Goal: Find specific page/section: Find specific page/section

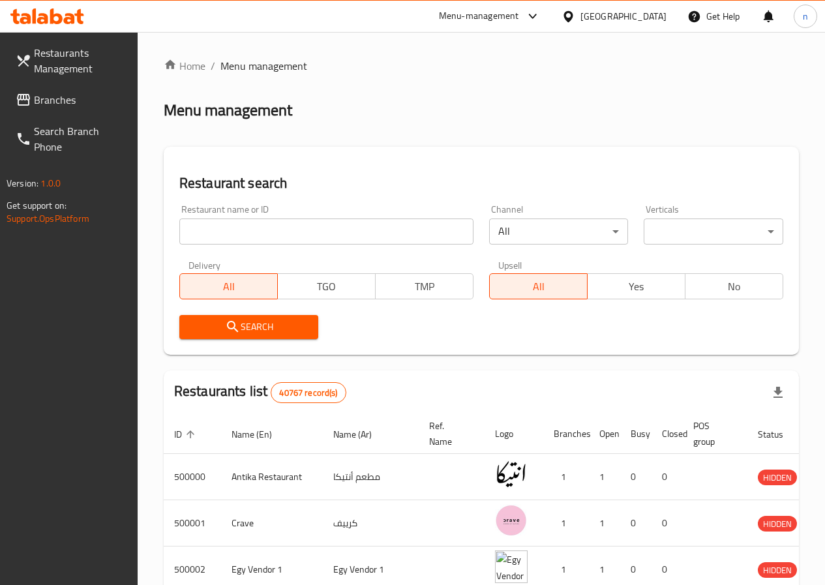
click at [655, 20] on div "[GEOGRAPHIC_DATA]" at bounding box center [623, 16] width 86 height 14
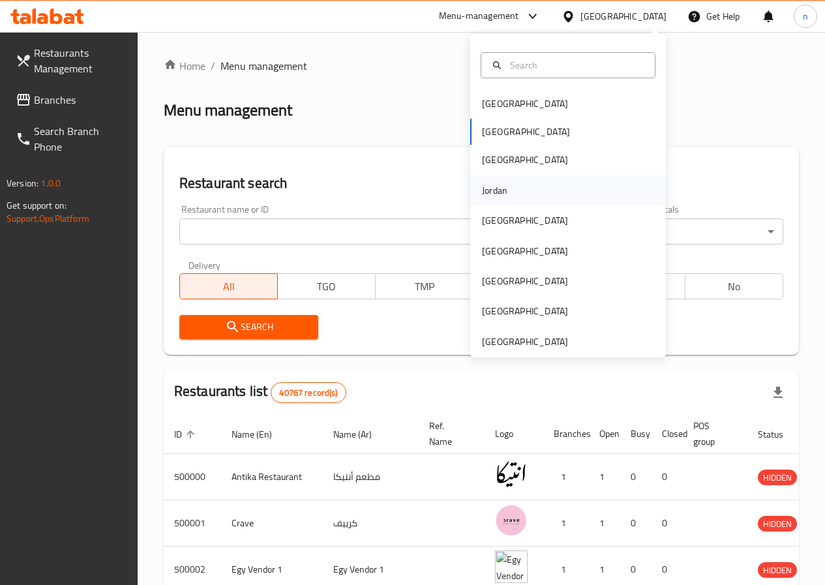
click at [489, 188] on div "Jordan" at bounding box center [494, 190] width 25 height 14
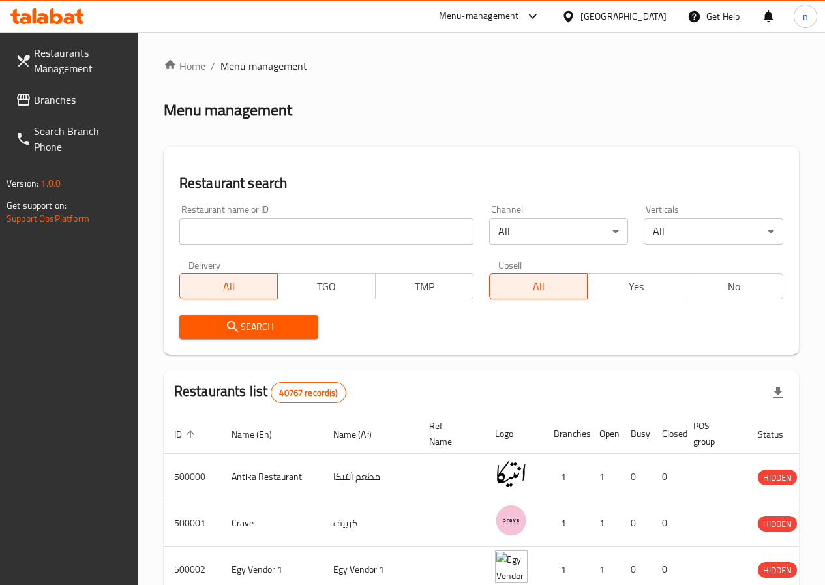
click at [654, 12] on div "[GEOGRAPHIC_DATA]" at bounding box center [623, 16] width 86 height 14
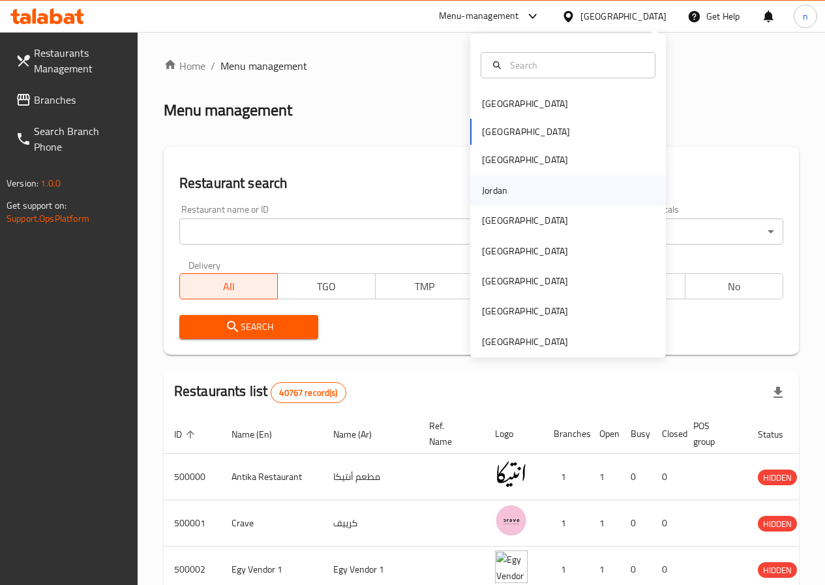
click at [503, 188] on div "Jordan" at bounding box center [494, 190] width 46 height 30
